Goal: Complete application form: Complete application form

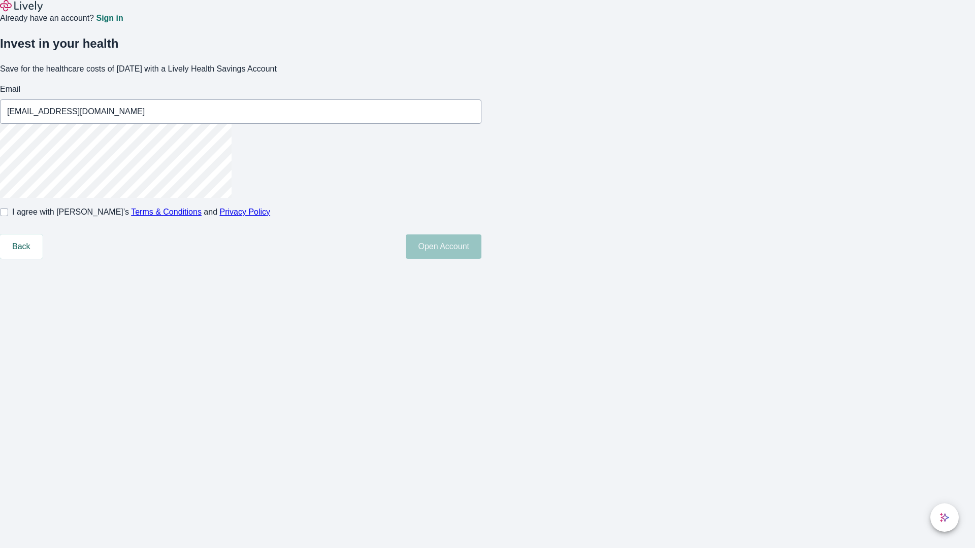
click at [8, 216] on input "I agree with Lively’s Terms & Conditions and Privacy Policy" at bounding box center [4, 212] width 8 height 8
checkbox input "true"
click at [481, 259] on button "Open Account" at bounding box center [444, 247] width 76 height 24
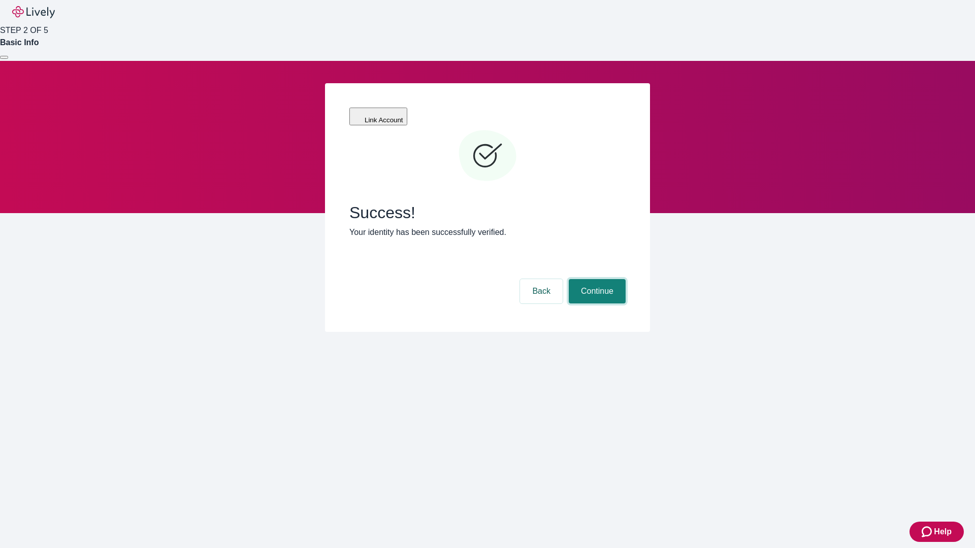
click at [596, 279] on button "Continue" at bounding box center [597, 291] width 57 height 24
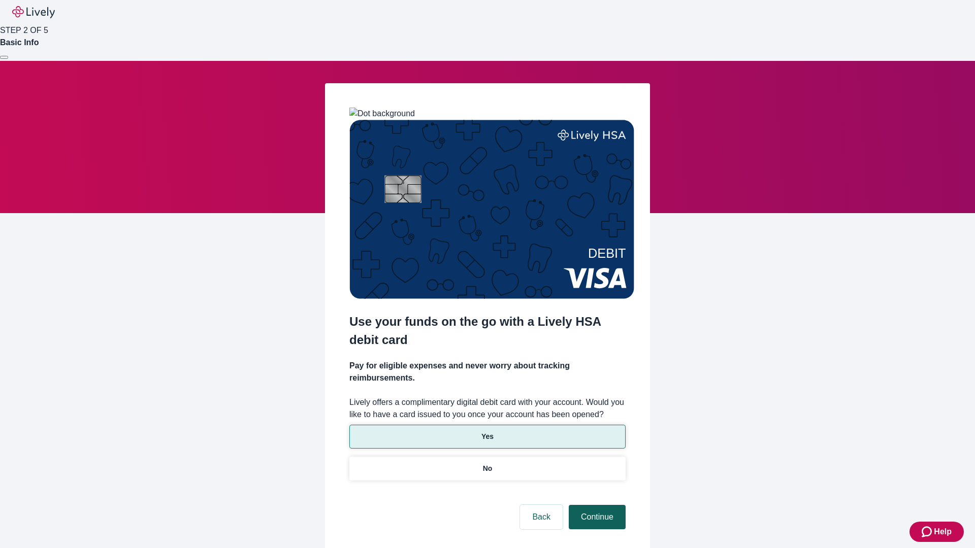
click at [487, 432] on p "Yes" at bounding box center [487, 437] width 12 height 11
click at [596, 505] on button "Continue" at bounding box center [597, 517] width 57 height 24
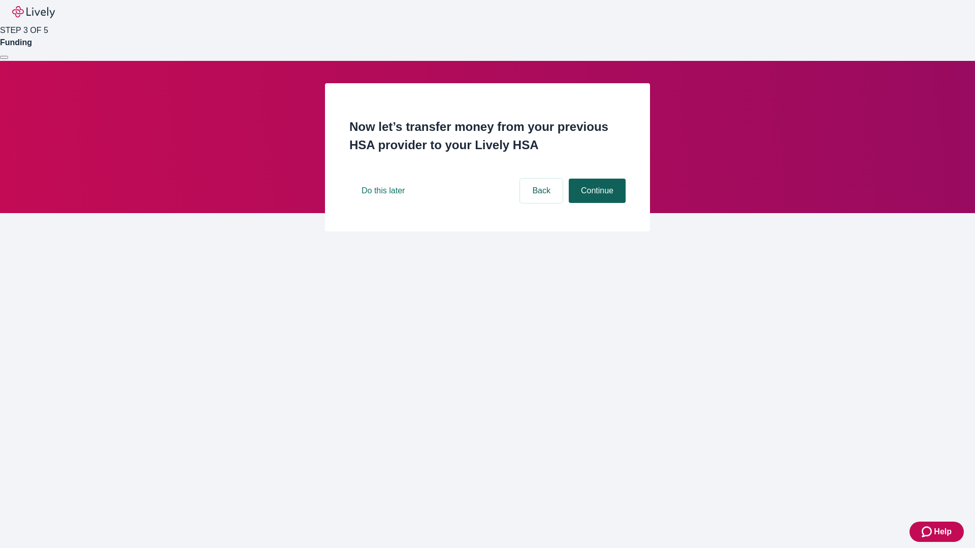
click at [596, 203] on button "Continue" at bounding box center [597, 191] width 57 height 24
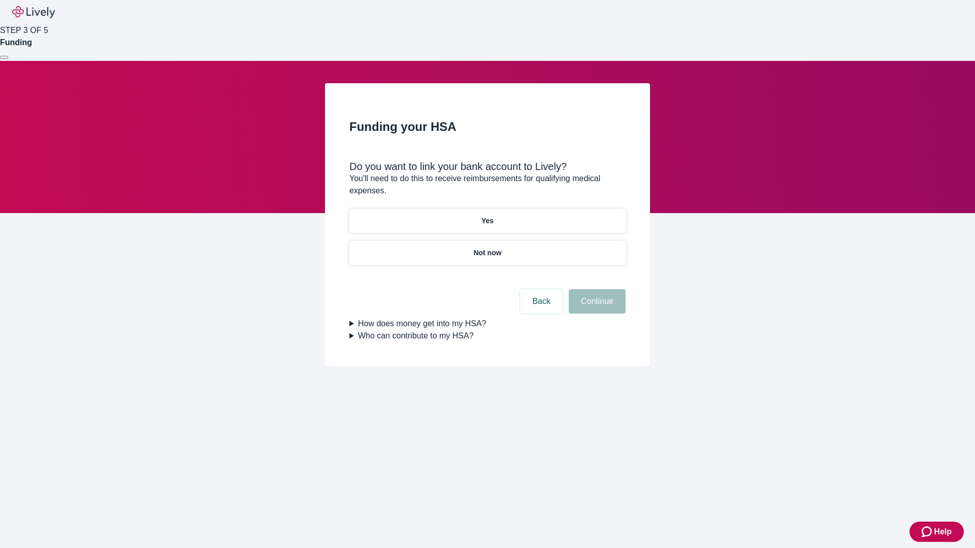
click at [487, 216] on p "Yes" at bounding box center [487, 221] width 12 height 11
click at [596, 289] on button "Continue" at bounding box center [597, 301] width 57 height 24
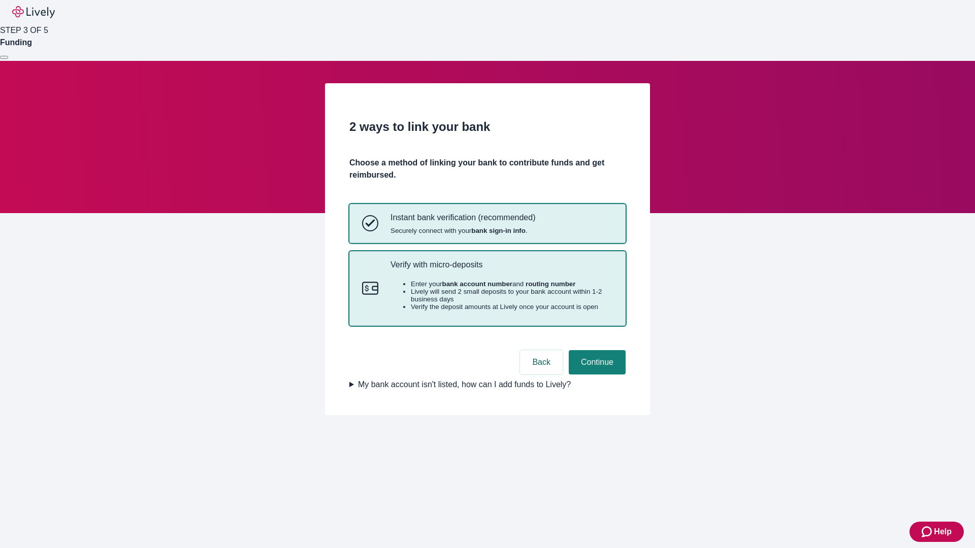
click at [501, 270] on p "Verify with micro-deposits" at bounding box center [501, 265] width 222 height 10
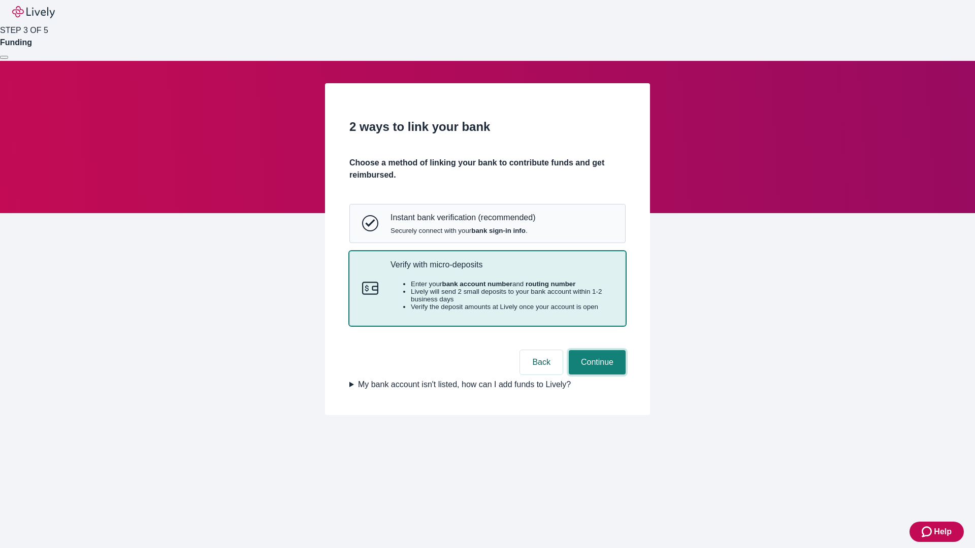
click at [596, 375] on button "Continue" at bounding box center [597, 362] width 57 height 24
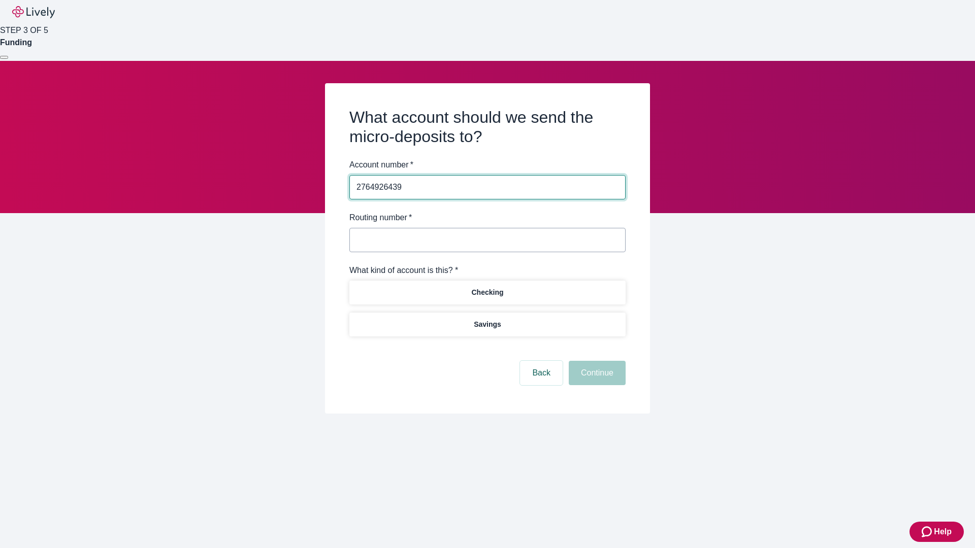
type input "2764926439"
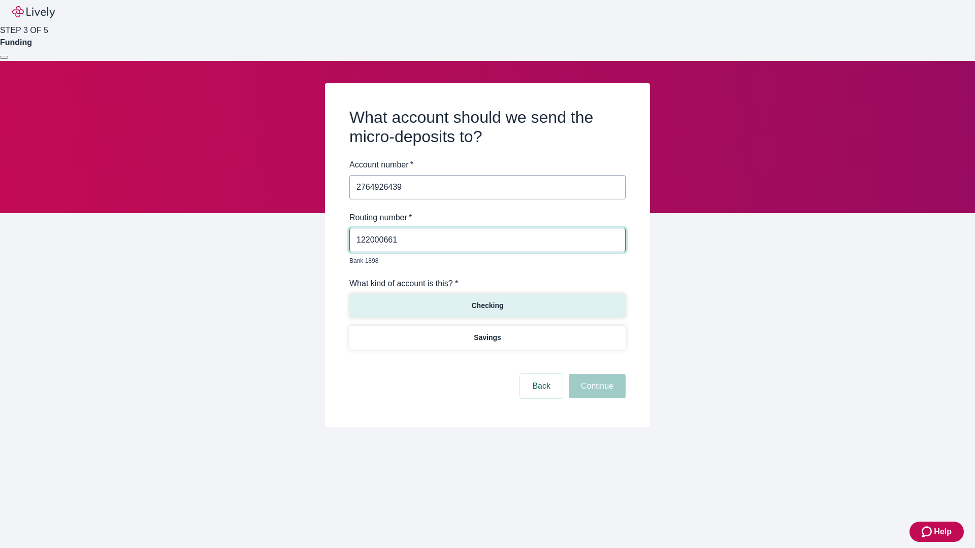
type input "122000661"
click at [487, 301] on p "Checking" at bounding box center [487, 306] width 32 height 11
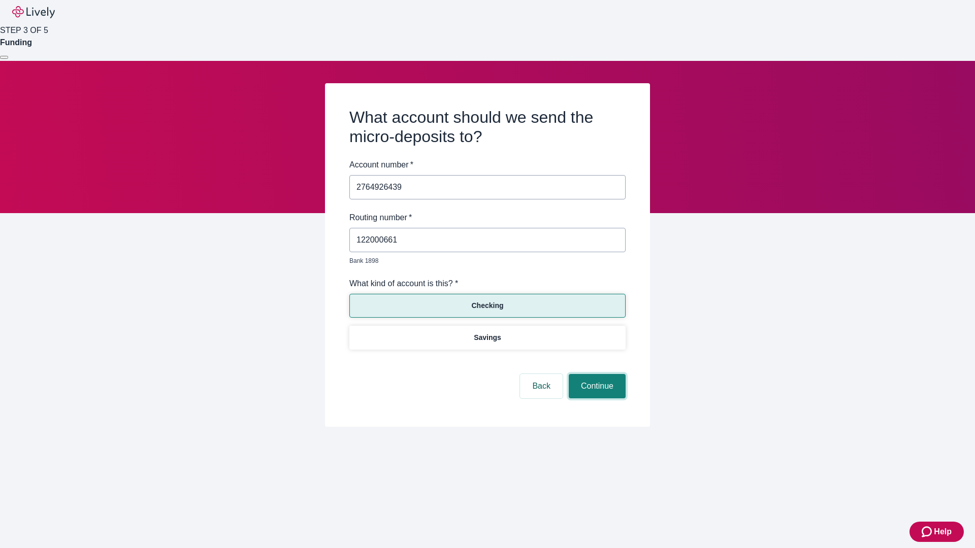
click at [596, 375] on button "Continue" at bounding box center [597, 386] width 57 height 24
